Goal: Information Seeking & Learning: Learn about a topic

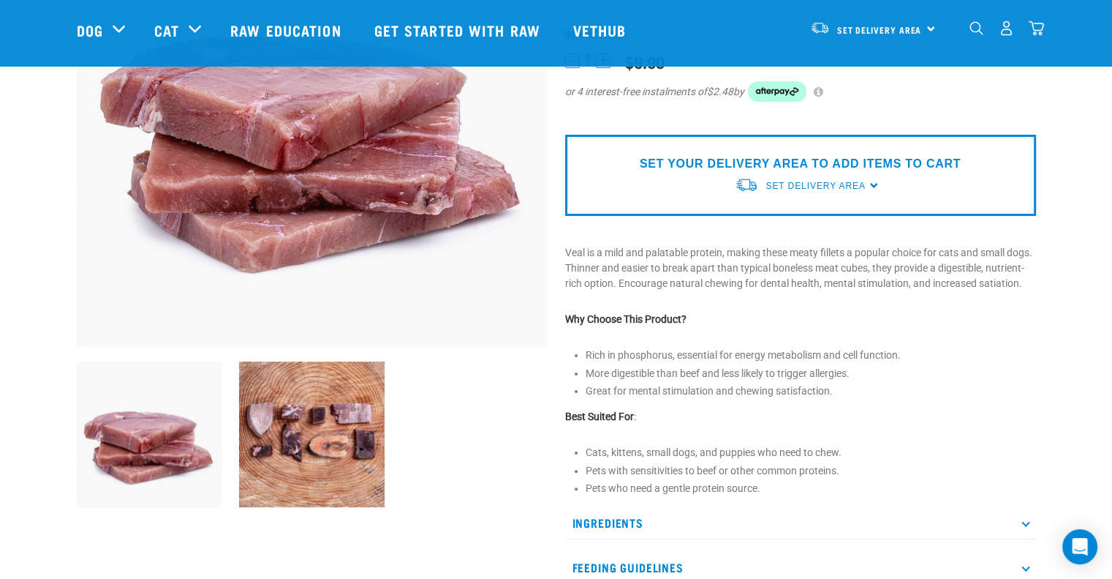
scroll to position [237, 0]
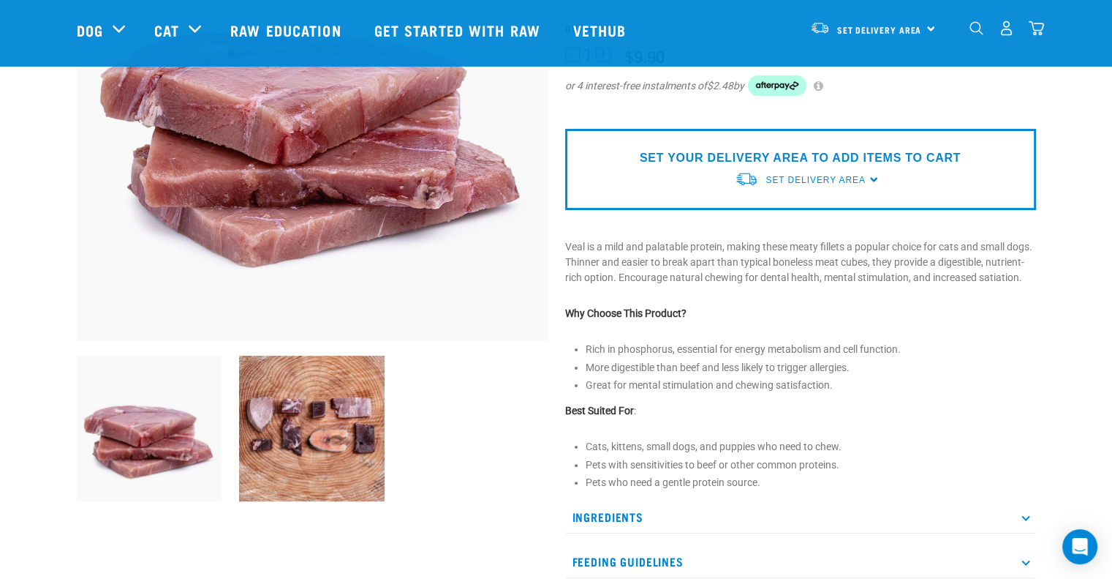
drag, startPoint x: 1117, startPoint y: 124, endPoint x: 1123, endPoint y: 189, distance: 65.4
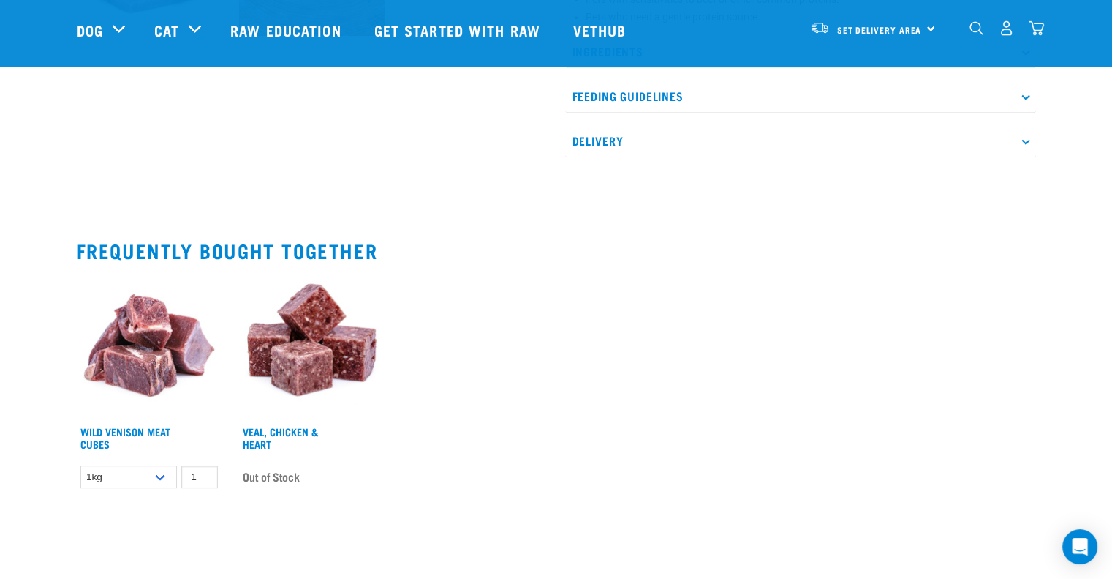
scroll to position [711, 0]
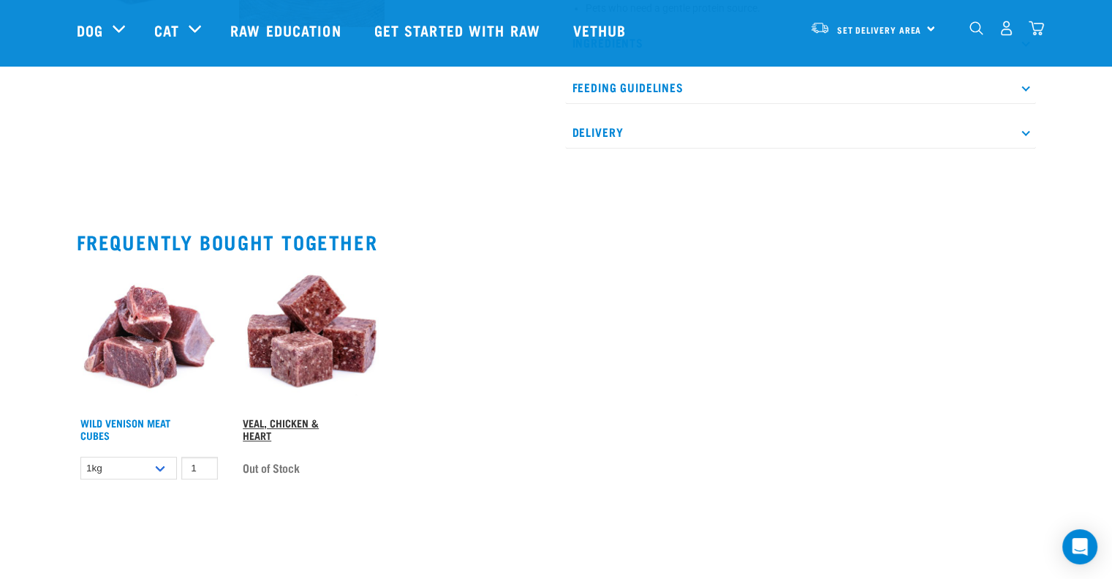
click at [294, 431] on link "Veal, Chicken & Heart" at bounding box center [281, 428] width 76 height 17
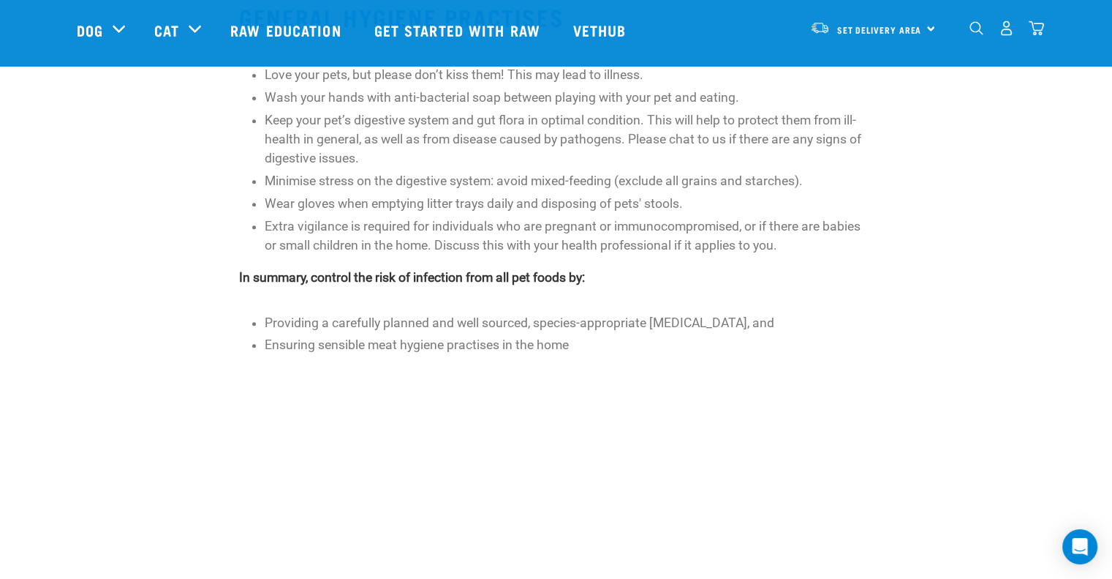
scroll to position [597, 0]
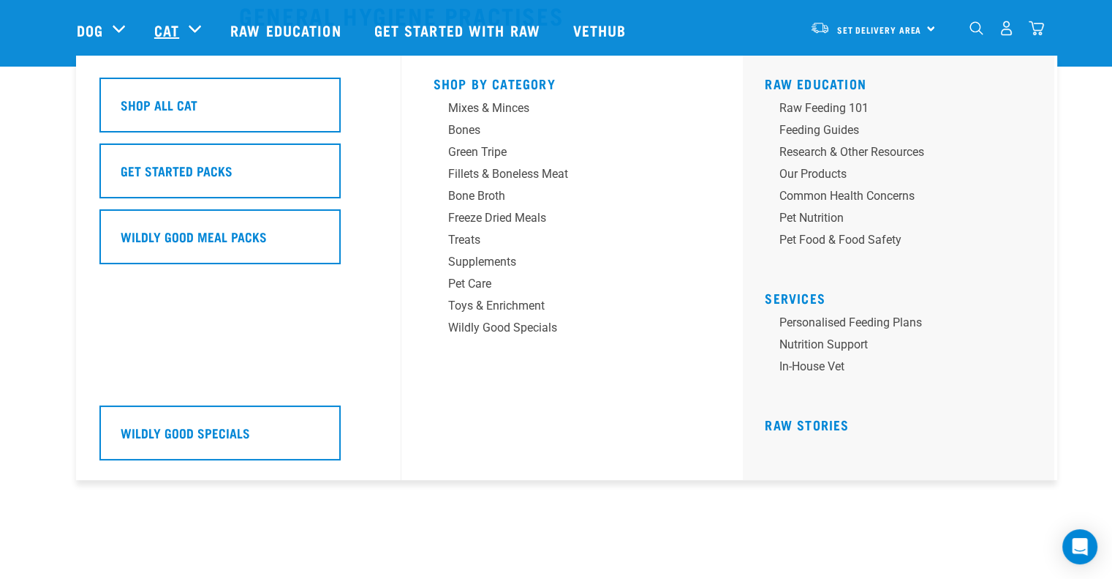
click at [175, 33] on link "Cat" at bounding box center [166, 30] width 25 height 22
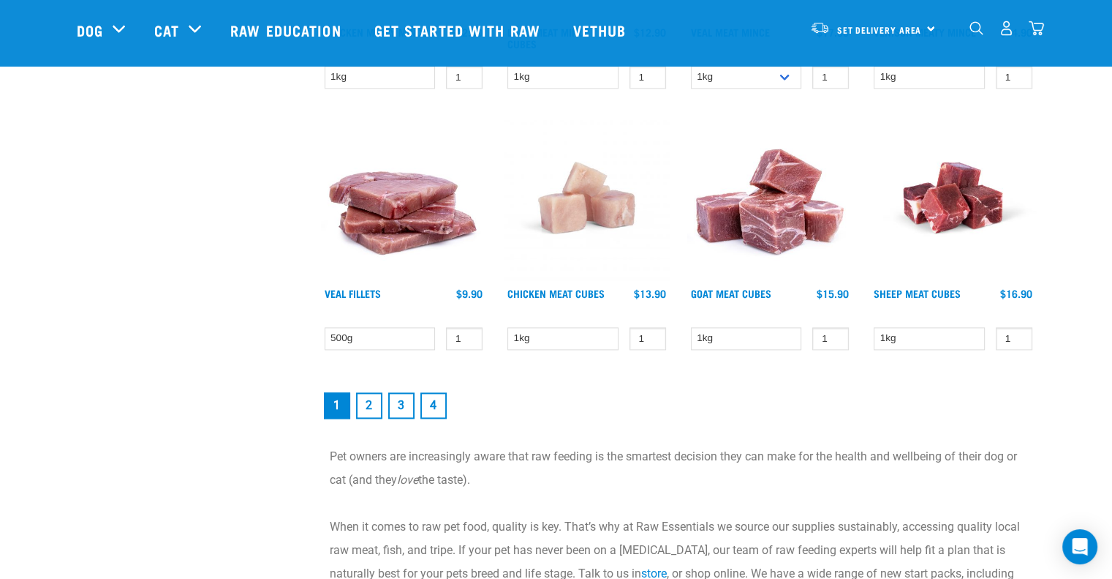
scroll to position [1921, 0]
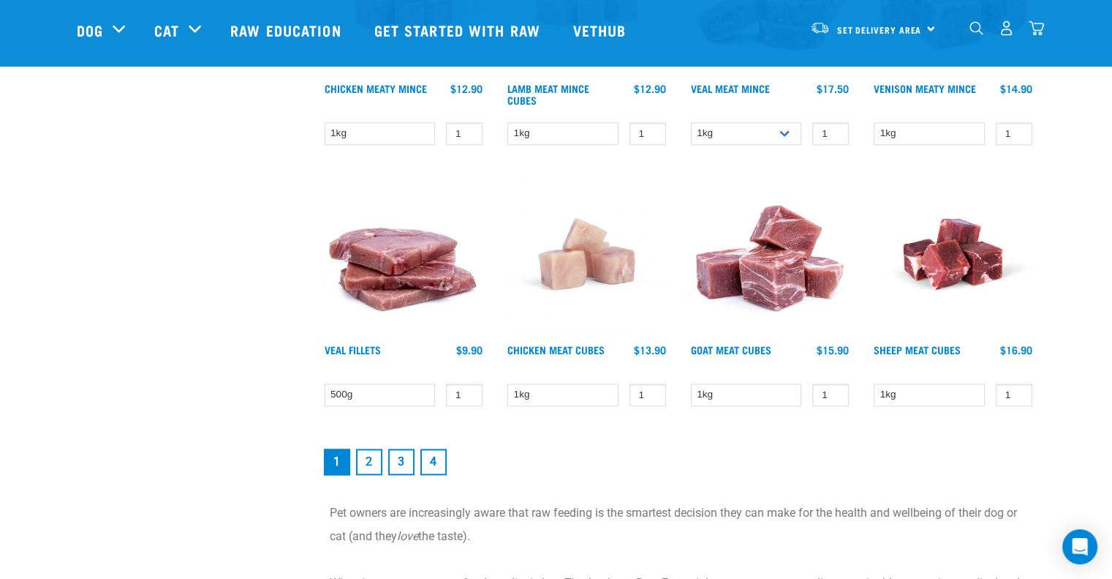
click at [366, 459] on link "2" at bounding box center [369, 461] width 26 height 26
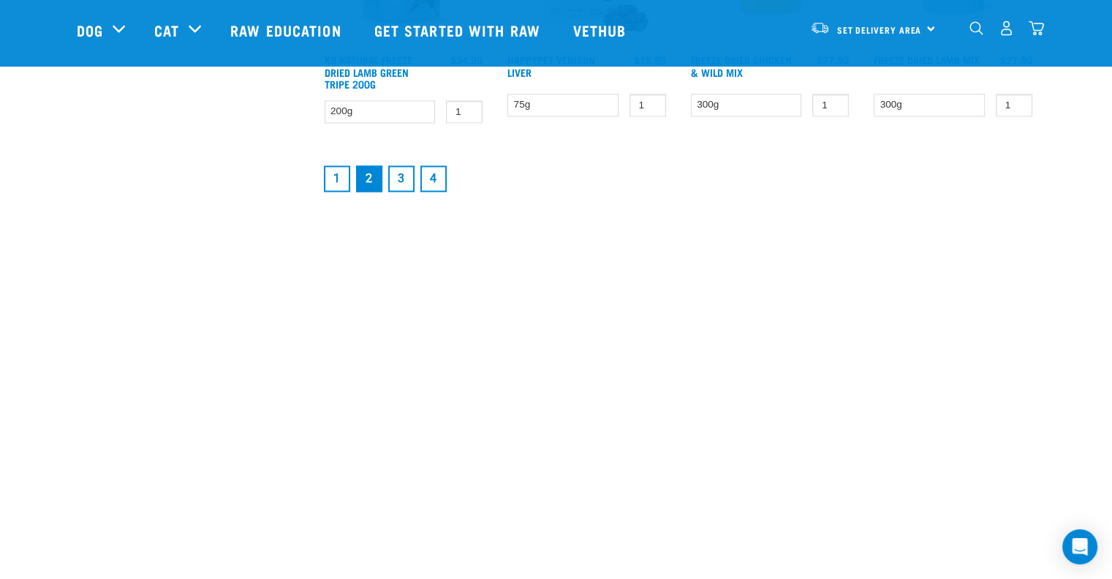
scroll to position [2185, 0]
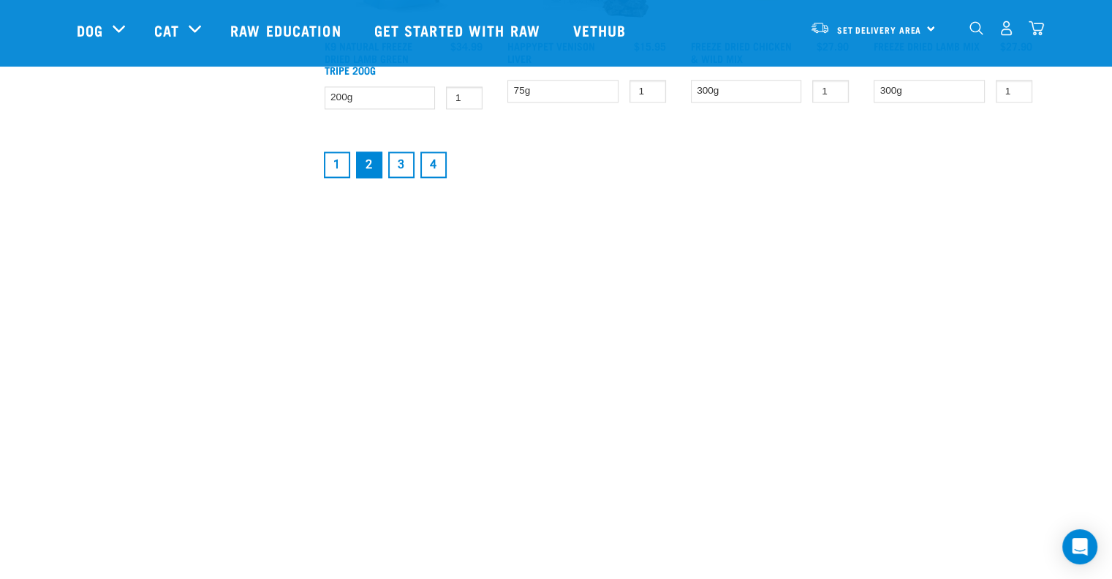
click at [404, 164] on link "3" at bounding box center [401, 164] width 26 height 26
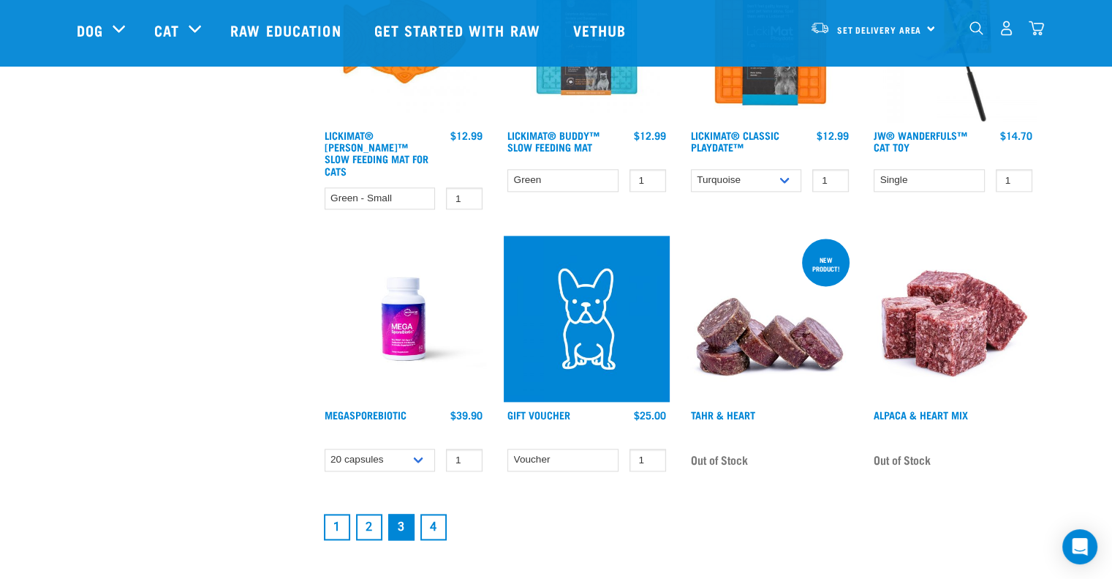
scroll to position [1866, 0]
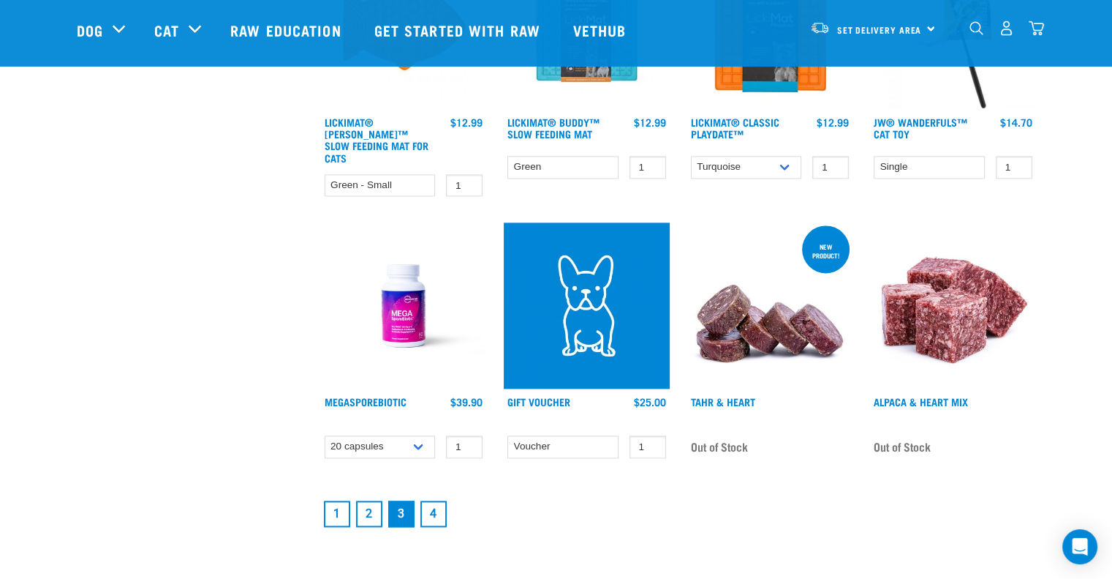
click at [434, 500] on link "4" at bounding box center [434, 513] width 26 height 26
